Goal: Task Accomplishment & Management: Manage account settings

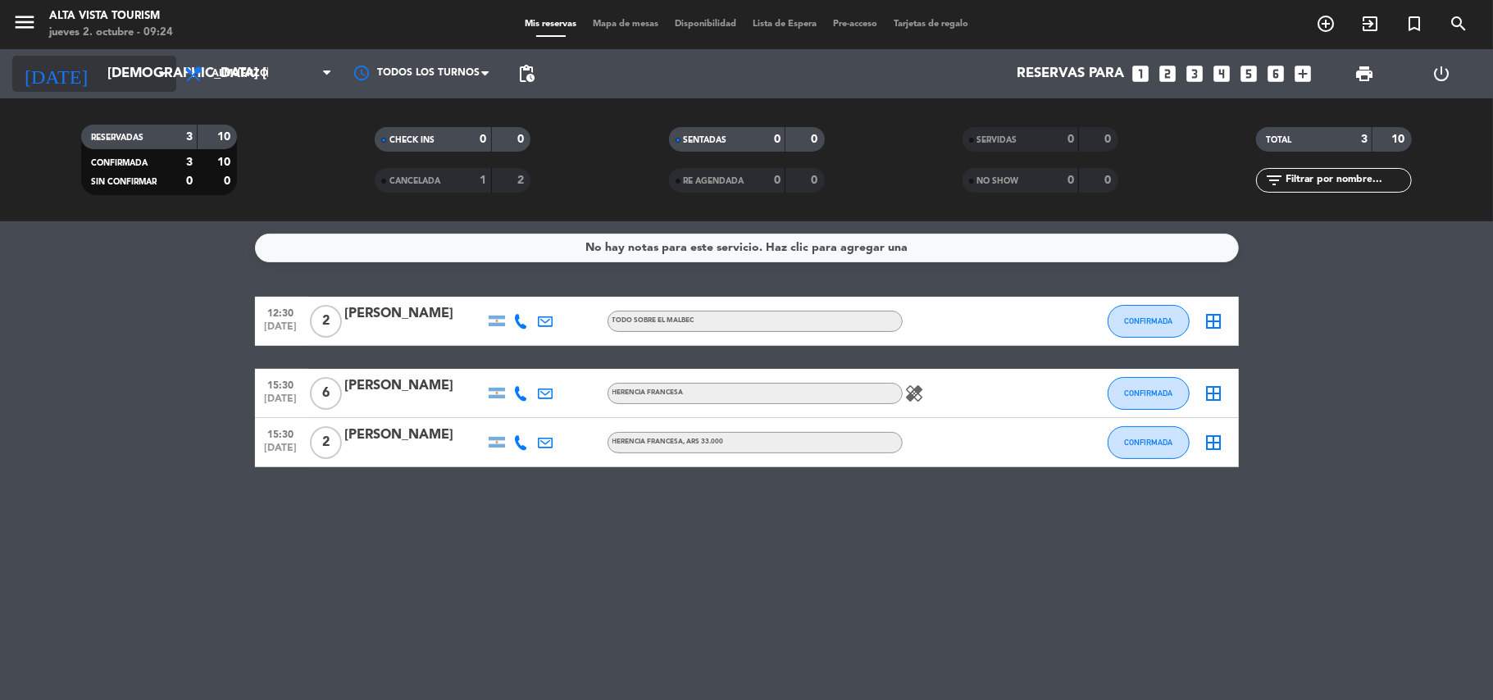
click at [115, 77] on input "[DEMOGRAPHIC_DATA] [DATE]" at bounding box center [187, 74] width 177 height 32
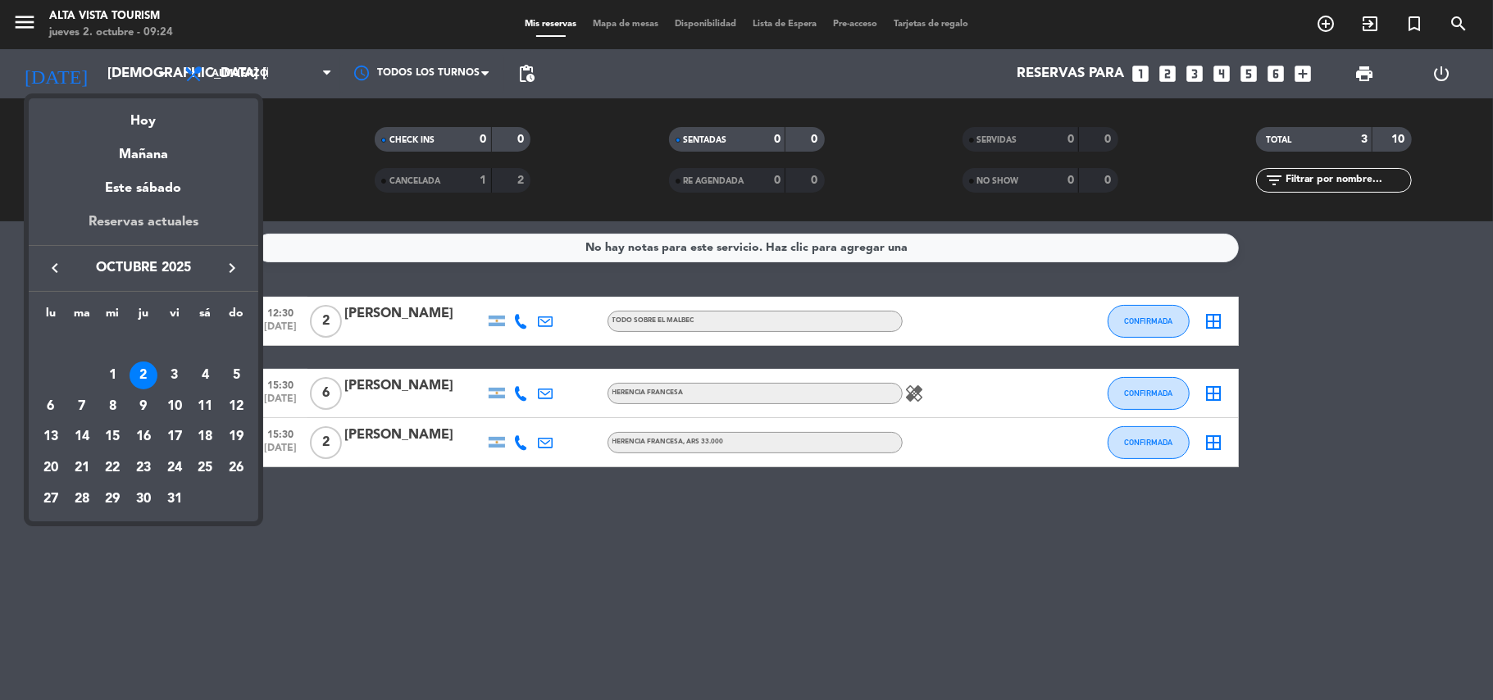
click at [143, 221] on div "Reservas actuales" at bounding box center [144, 229] width 230 height 34
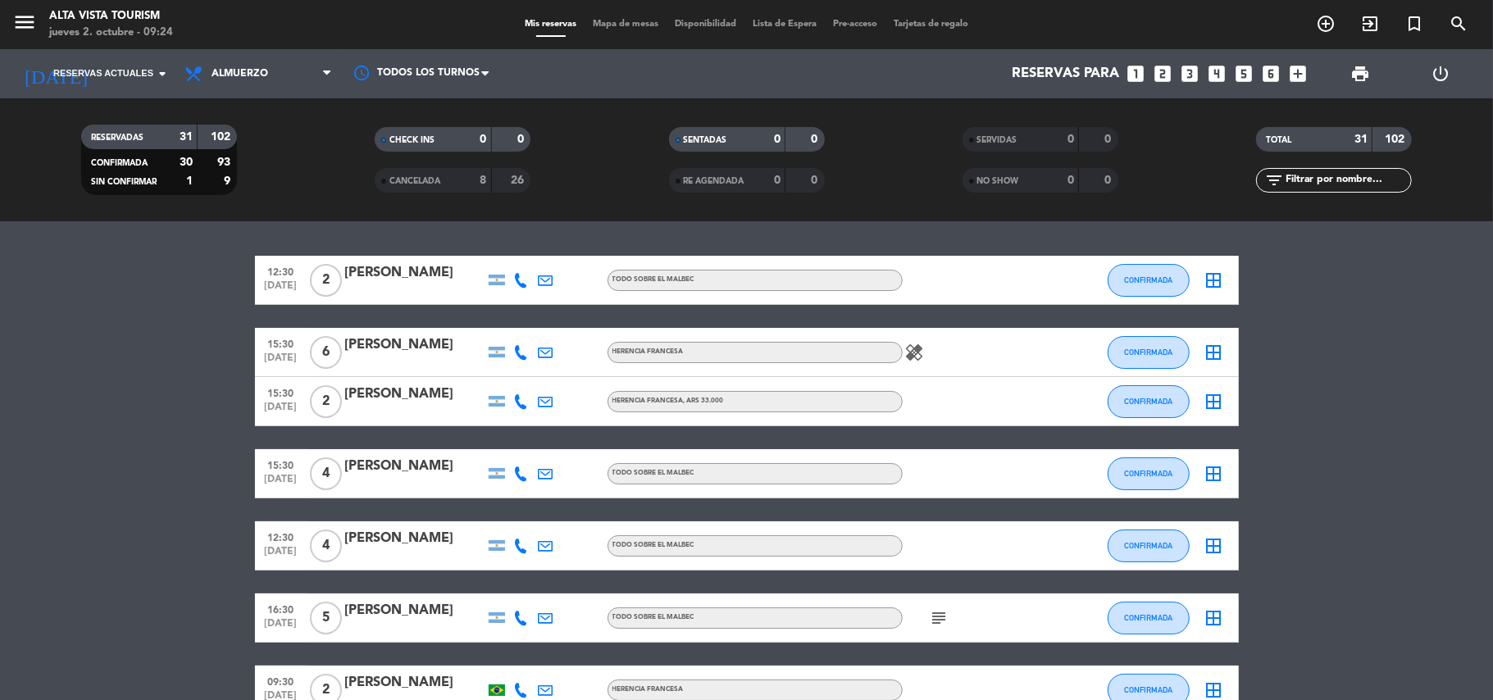
drag, startPoint x: 1417, startPoint y: 554, endPoint x: 1394, endPoint y: 548, distance: 22.9
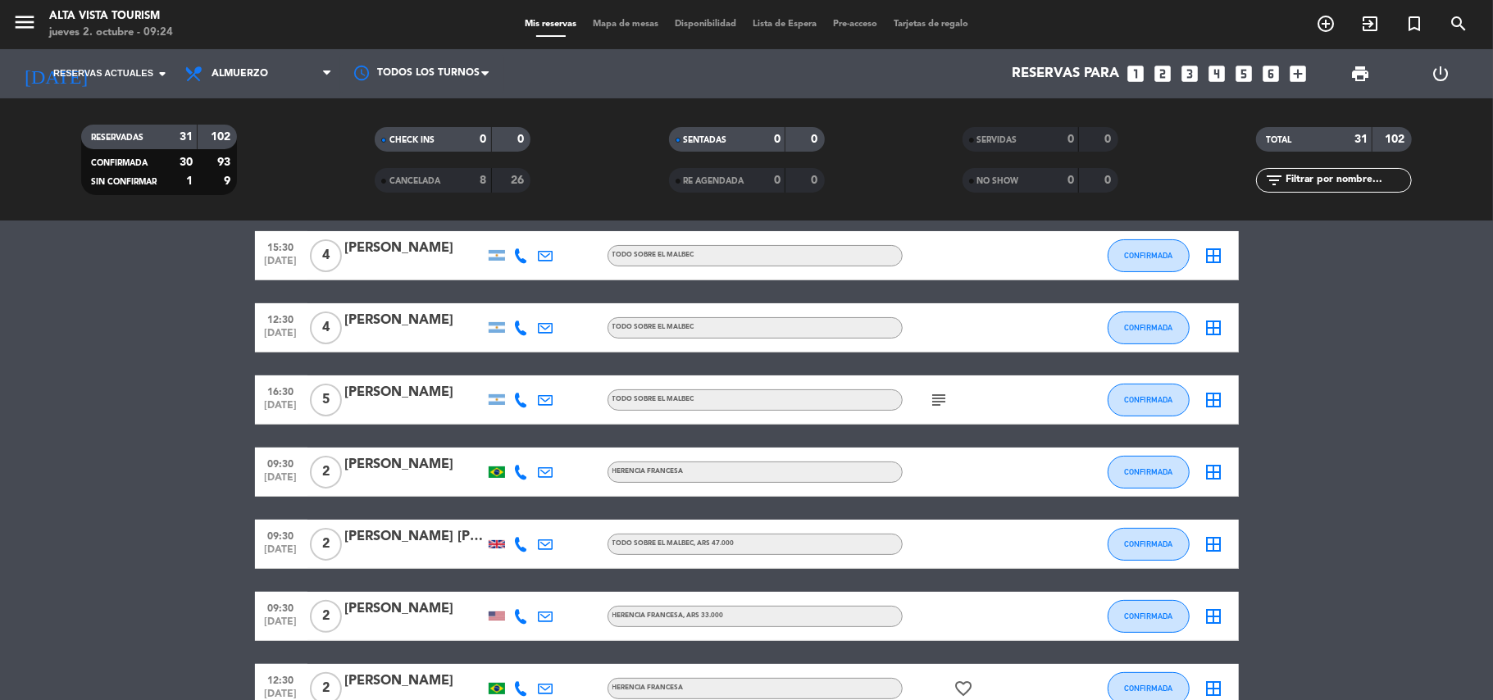
scroll to position [262, 0]
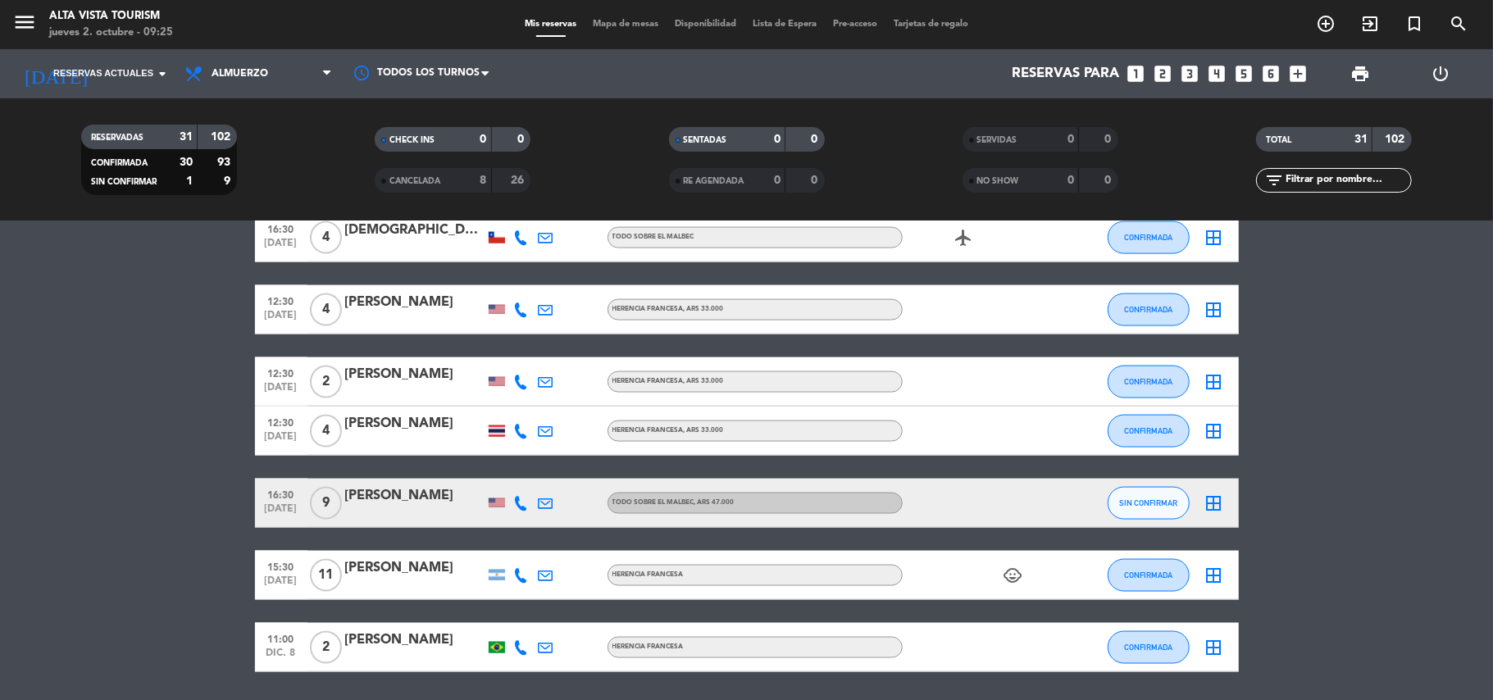
scroll to position [1792, 0]
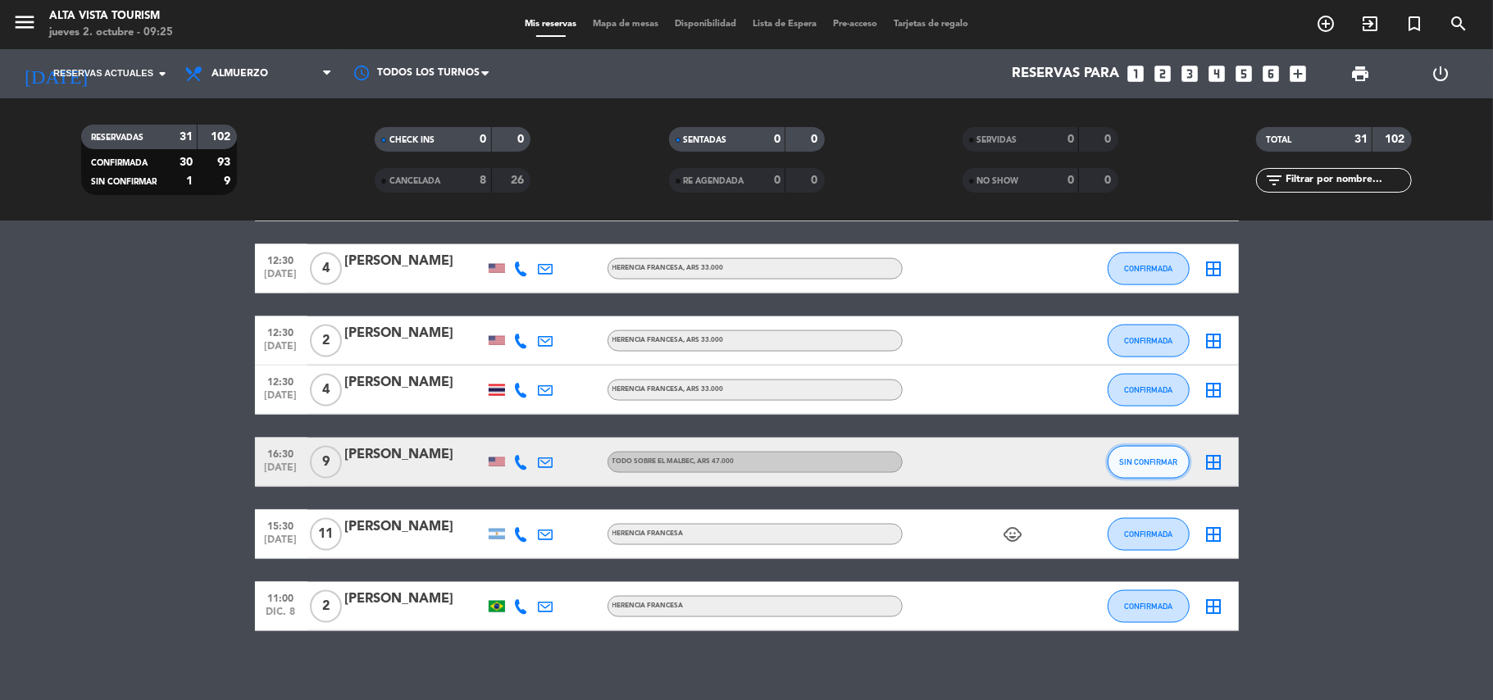
click at [1133, 457] on span "SIN CONFIRMAR" at bounding box center [1148, 461] width 58 height 9
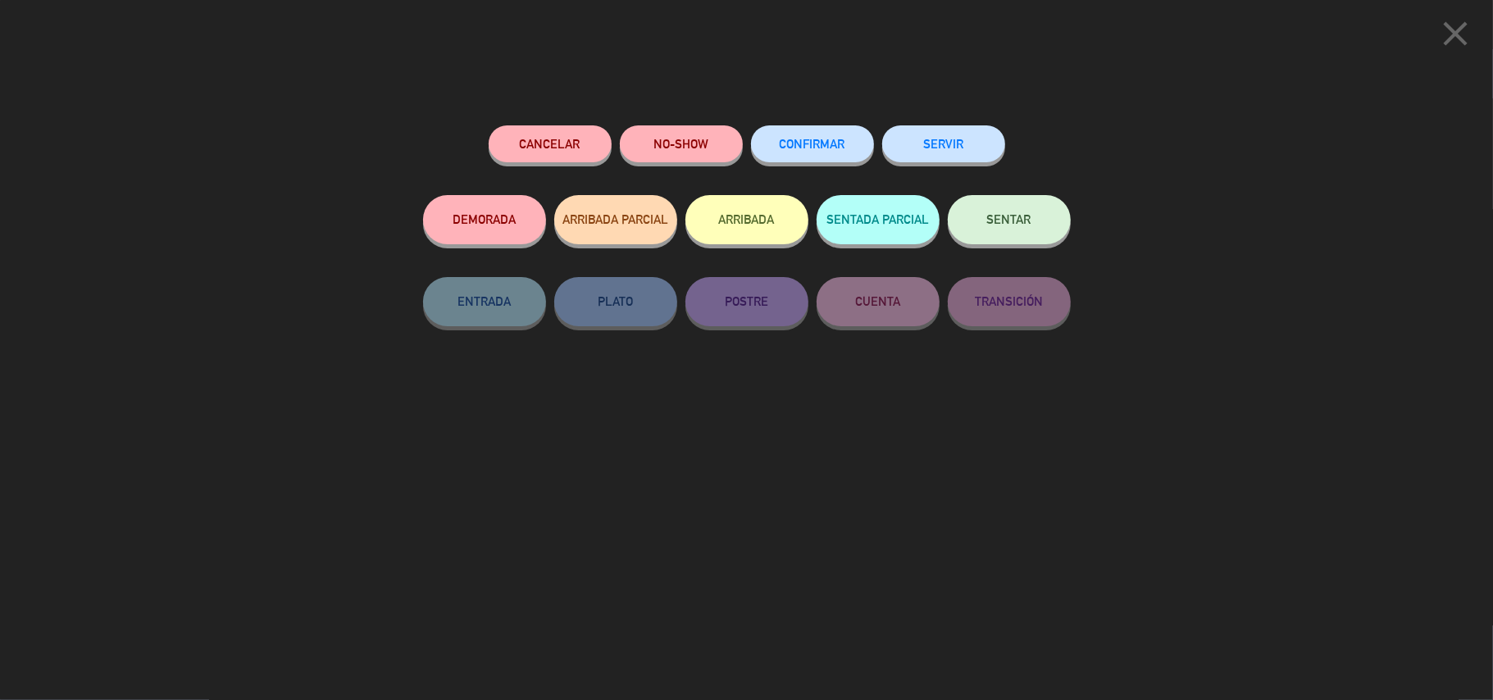
click at [846, 141] on button "CONFIRMAR" at bounding box center [812, 143] width 123 height 37
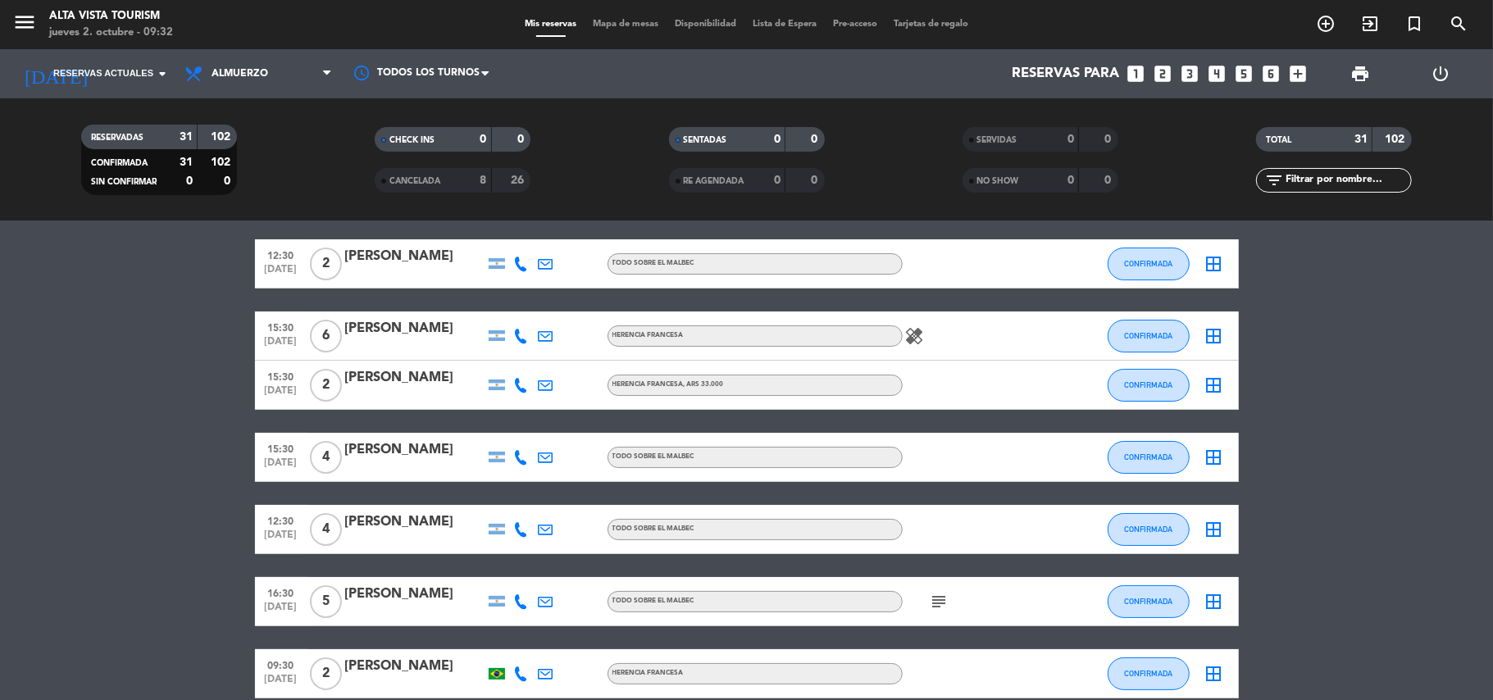
scroll to position [0, 0]
